Goal: Transaction & Acquisition: Purchase product/service

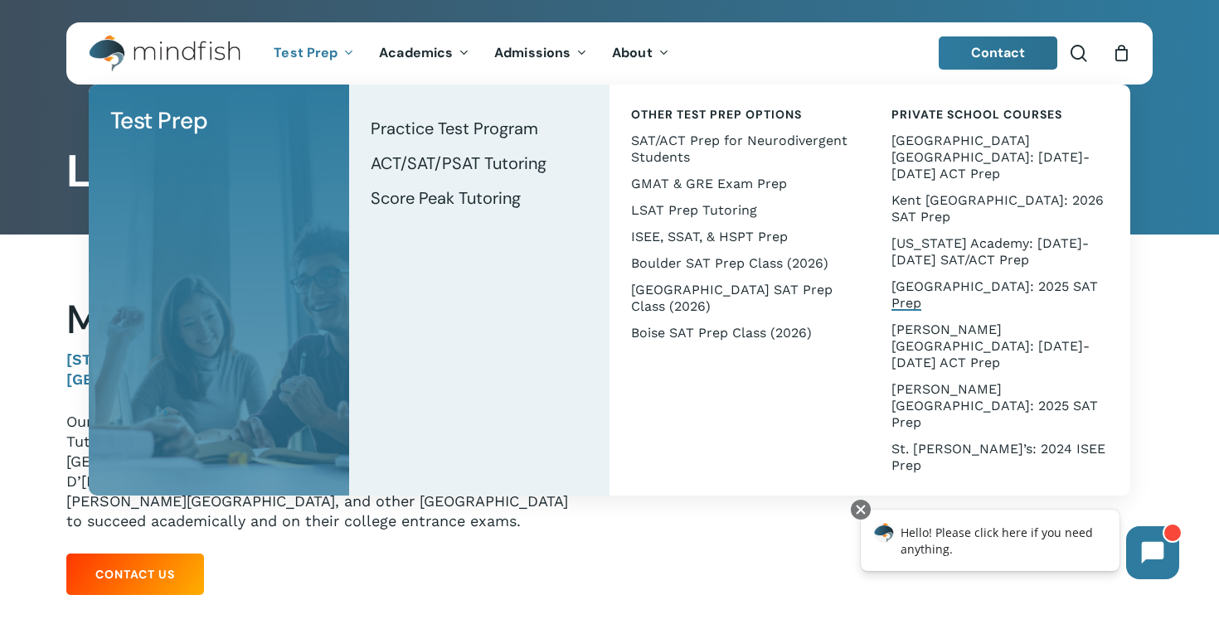
click at [940, 279] on span "[GEOGRAPHIC_DATA]: 2025 SAT Prep" at bounding box center [994, 295] width 206 height 32
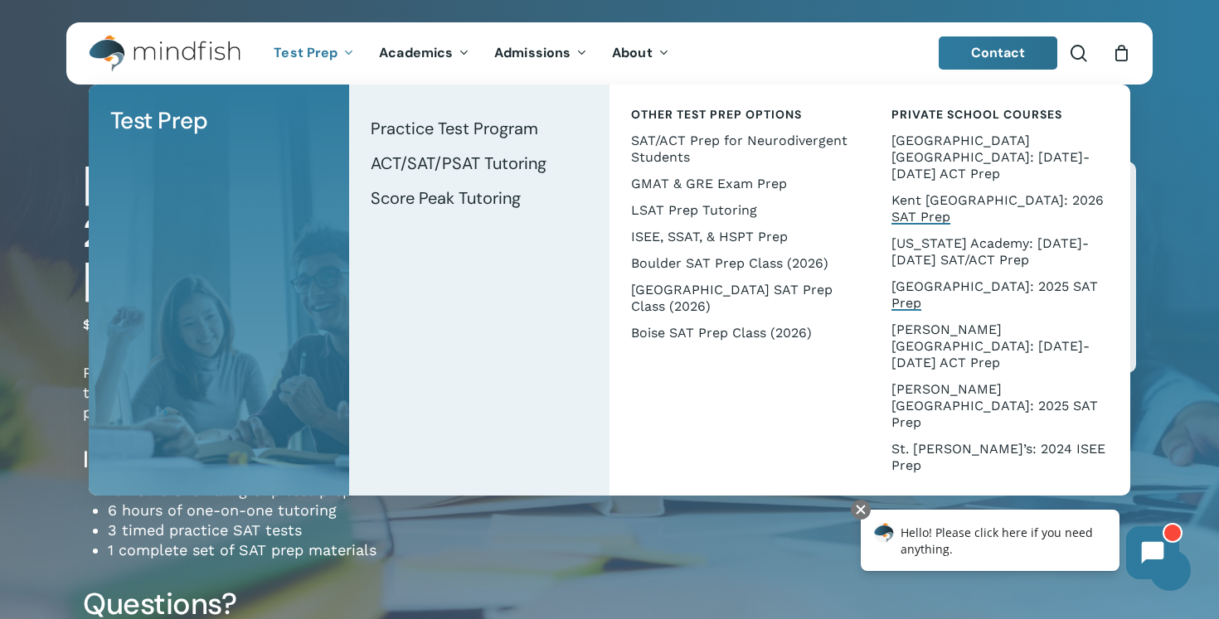
click at [926, 192] on span "Kent [GEOGRAPHIC_DATA]: 2026 SAT Prep" at bounding box center [997, 208] width 212 height 32
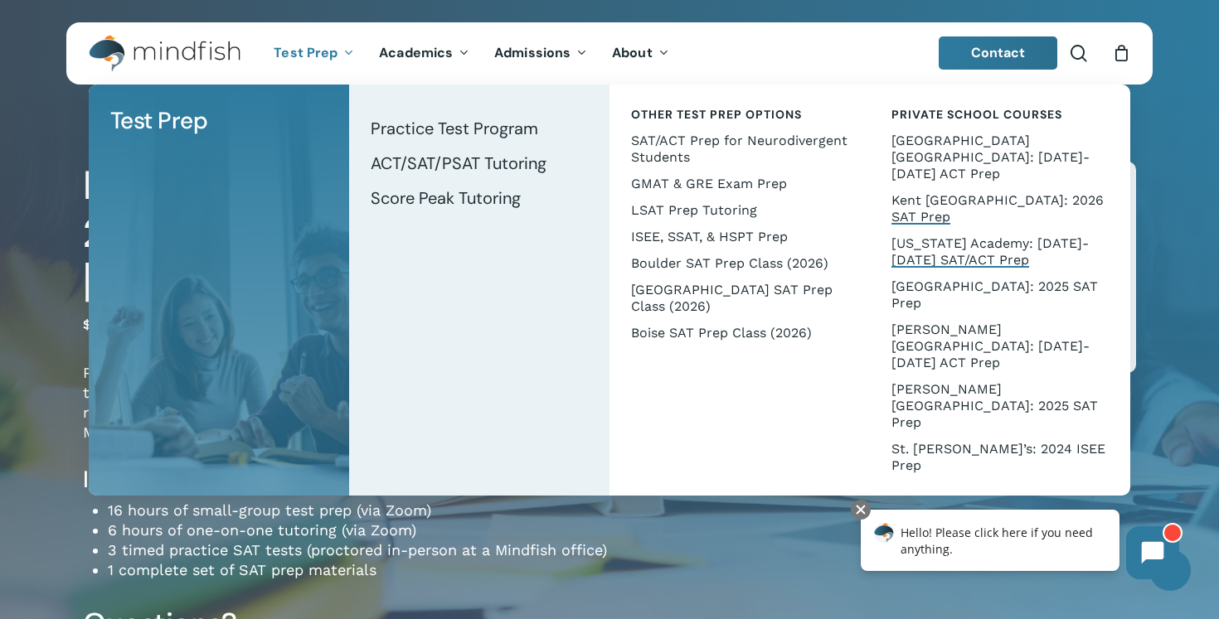
click at [935, 235] on span "[US_STATE] Academy: [DATE]-[DATE] SAT/ACT Prep" at bounding box center [989, 251] width 197 height 32
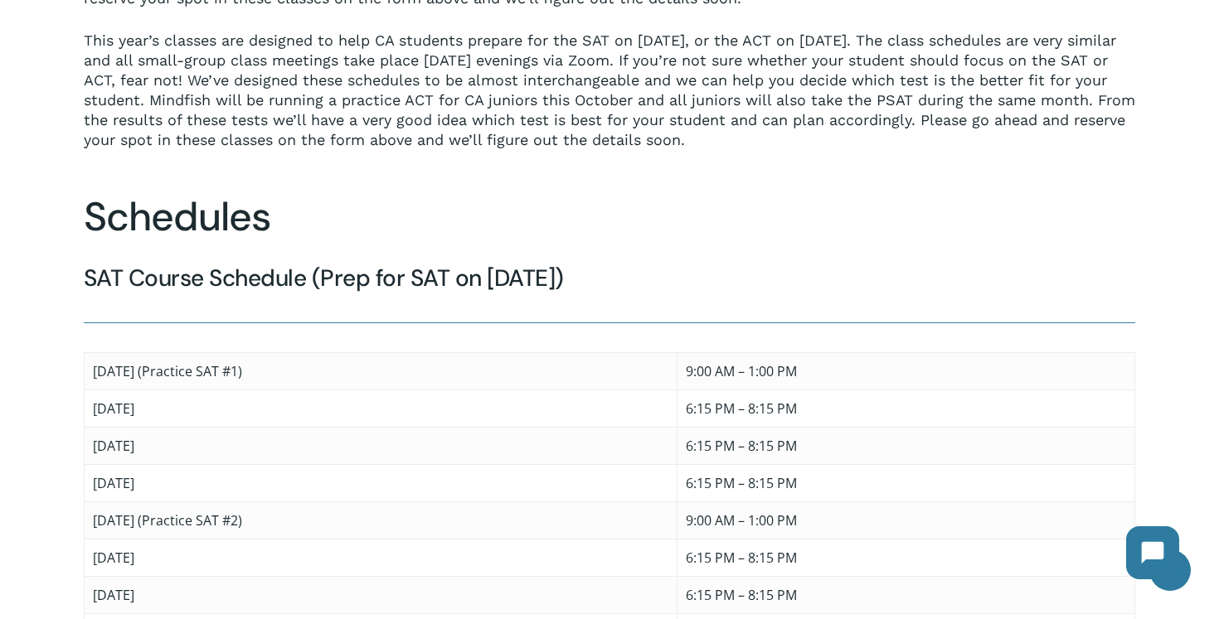
scroll to position [867, 0]
